Goal: Find specific page/section: Find specific page/section

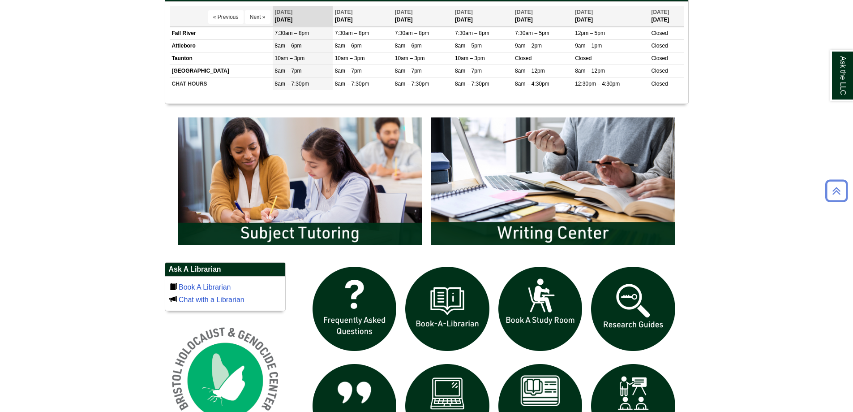
scroll to position [403, 0]
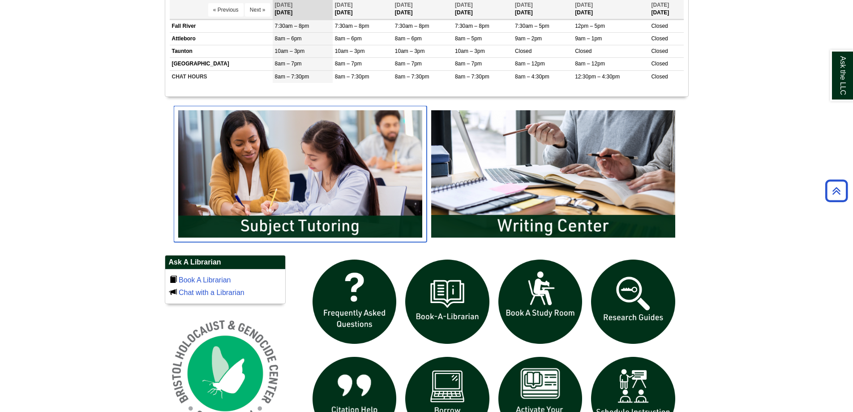
click at [256, 212] on img "slideshow" at bounding box center [300, 174] width 253 height 136
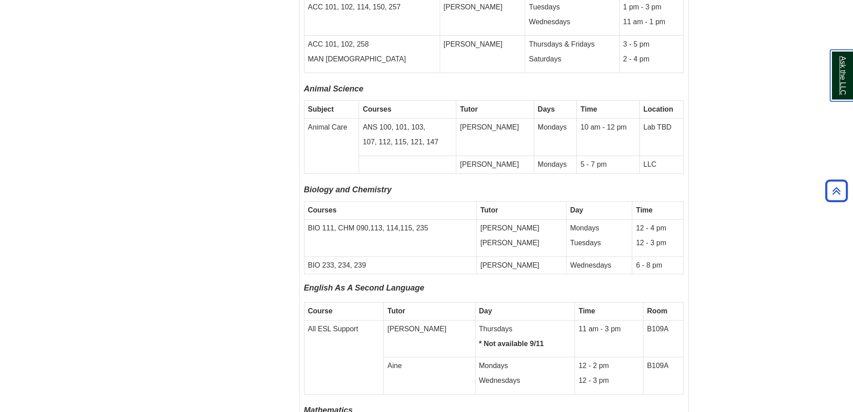
scroll to position [2106, 0]
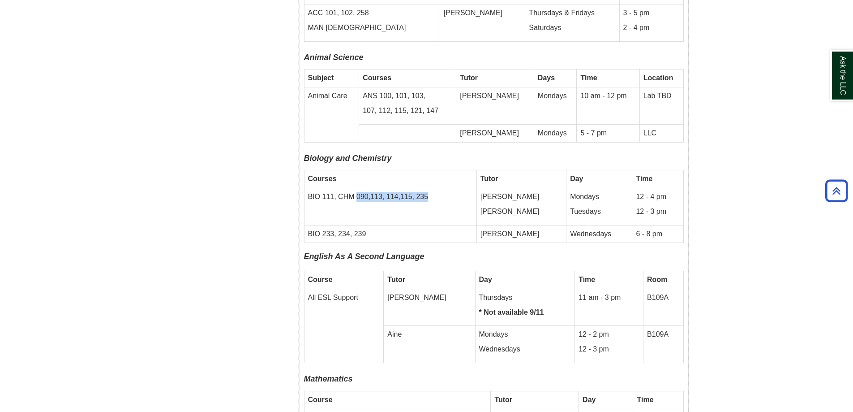
drag, startPoint x: 356, startPoint y: 155, endPoint x: 426, endPoint y: 153, distance: 69.9
click at [426, 188] on td "BIO 111, CHM 090,113, 114,115, 235" at bounding box center [390, 206] width 172 height 37
copy td "090,113, 114,115, 235"
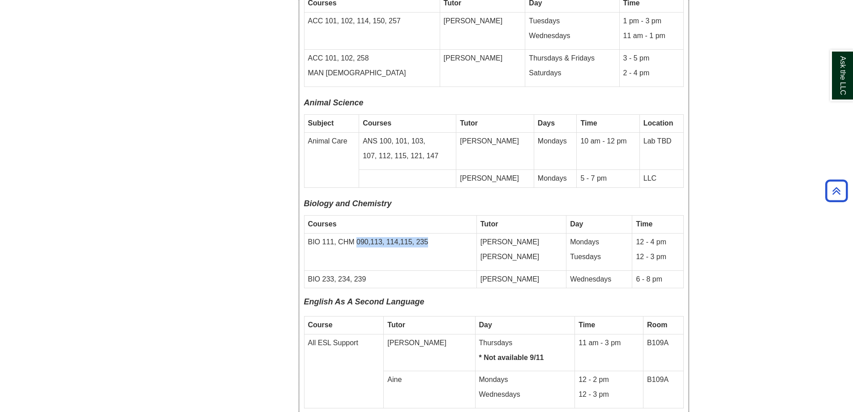
scroll to position [2061, 0]
click at [742, 234] on body "Skip to Main Content Toggle navigation Home Access Services Access Services Pol…" at bounding box center [426, 323] width 853 height 4768
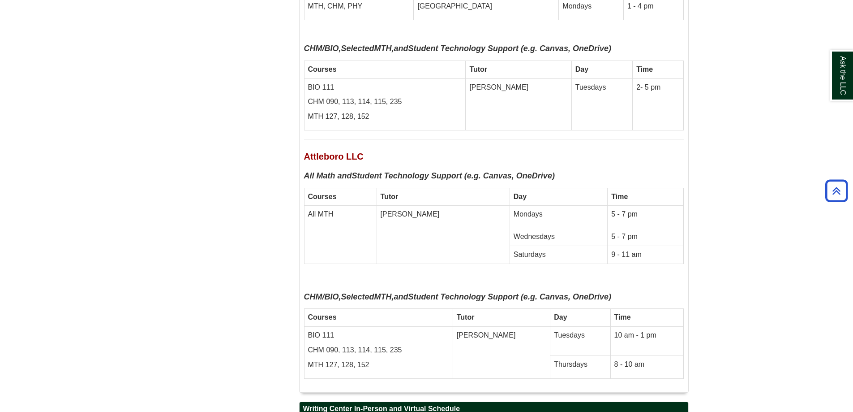
scroll to position [3164, 0]
click at [506, 326] on td "[PERSON_NAME]" at bounding box center [502, 352] width 98 height 52
drag, startPoint x: 503, startPoint y: 293, endPoint x: 478, endPoint y: 294, distance: 24.7
click at [478, 326] on td "[PERSON_NAME]" at bounding box center [502, 352] width 98 height 52
copy td "[PERSON_NAME]"
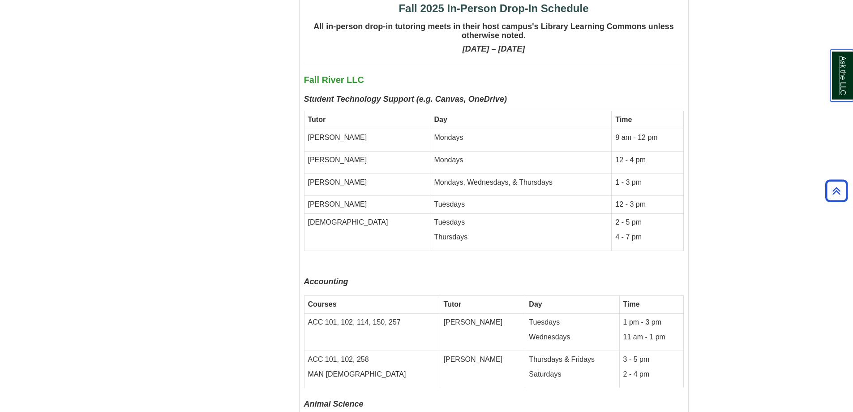
scroll to position [1775, 0]
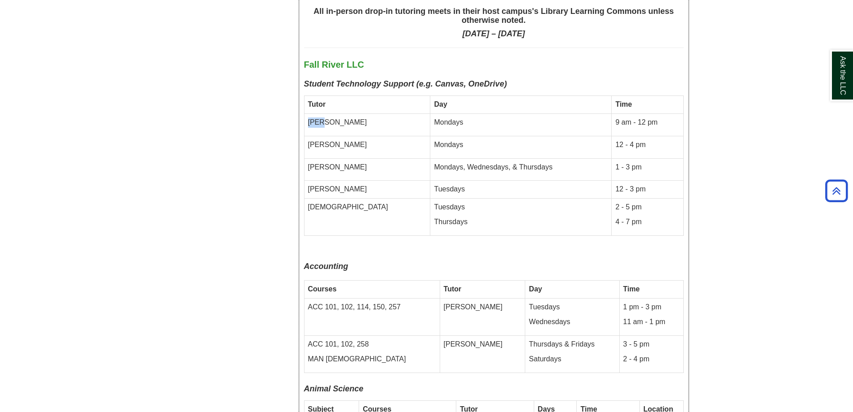
drag, startPoint x: 322, startPoint y: 81, endPoint x: 306, endPoint y: 82, distance: 15.7
click at [306, 113] on td "[PERSON_NAME]" at bounding box center [367, 124] width 126 height 22
copy td "[PERSON_NAME]"
click at [332, 140] on p "[PERSON_NAME]" at bounding box center [367, 145] width 119 height 10
drag, startPoint x: 339, startPoint y: 104, endPoint x: 308, endPoint y: 105, distance: 30.5
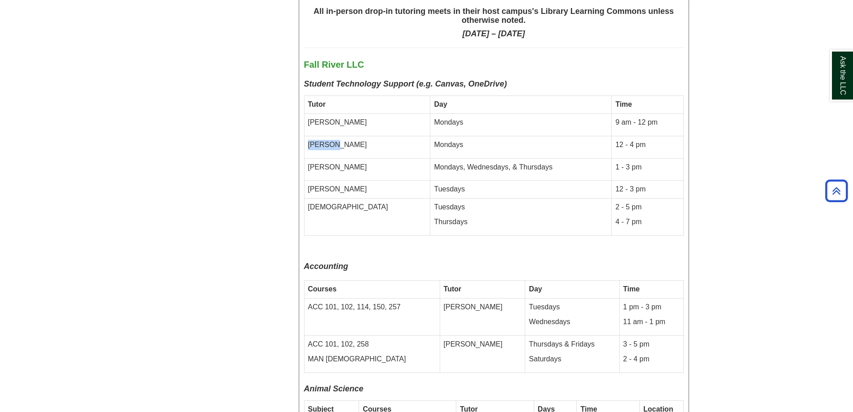
click at [308, 140] on p "[PERSON_NAME]" at bounding box center [367, 145] width 119 height 10
copy p "[PERSON_NAME]"
click at [353, 158] on td "[PERSON_NAME]" at bounding box center [367, 169] width 126 height 22
drag, startPoint x: 337, startPoint y: 124, endPoint x: 309, endPoint y: 126, distance: 28.3
click at [309, 158] on td "[PERSON_NAME]" at bounding box center [367, 169] width 126 height 22
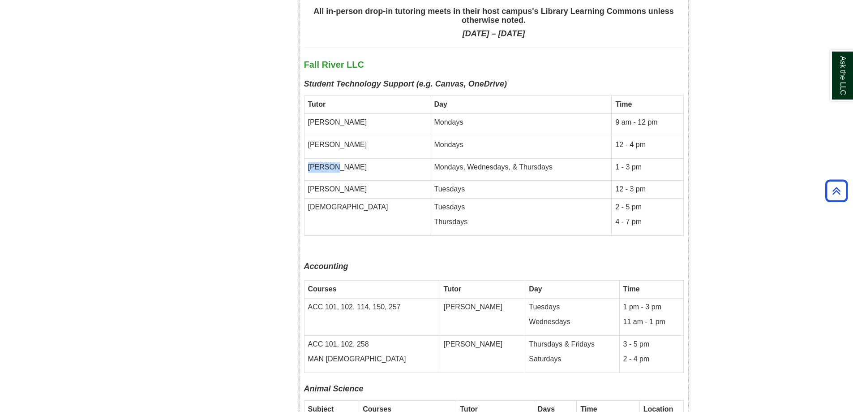
copy td "[PERSON_NAME]"
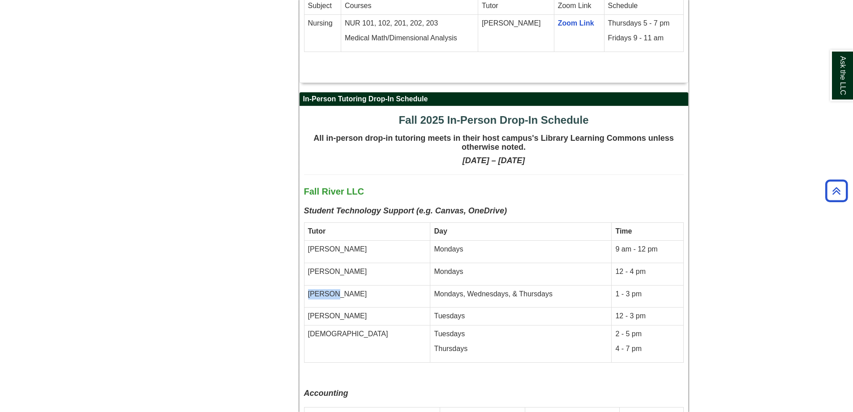
scroll to position [1640, 0]
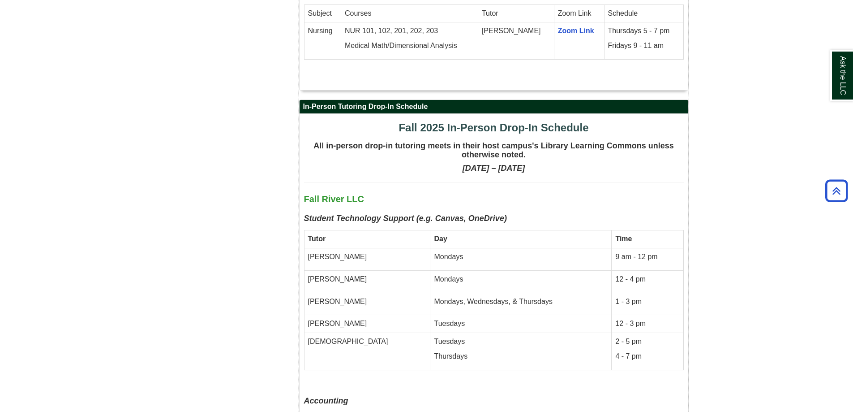
click at [534, 191] on p "Fall River LLC" at bounding box center [494, 199] width 380 height 16
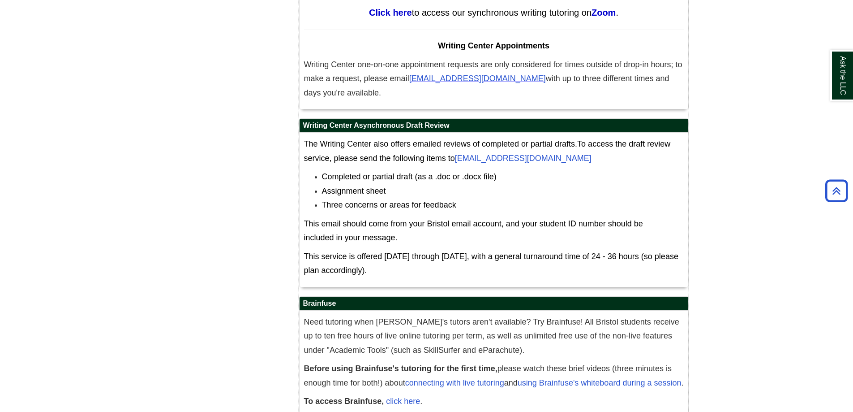
scroll to position [4328, 0]
